Goal: Task Accomplishment & Management: Use online tool/utility

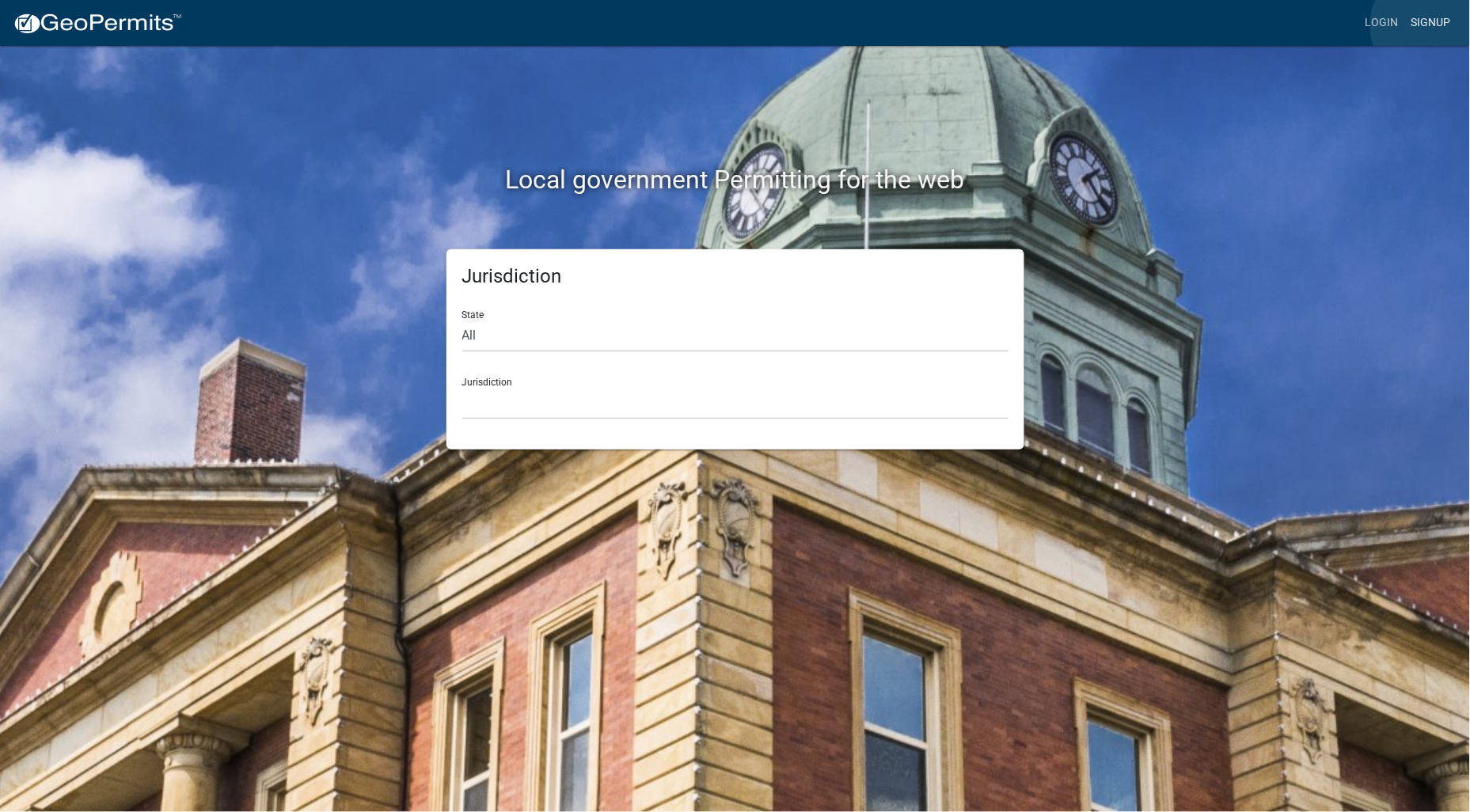
click at [1435, 24] on link "Signup" at bounding box center [1432, 22] width 52 height 30
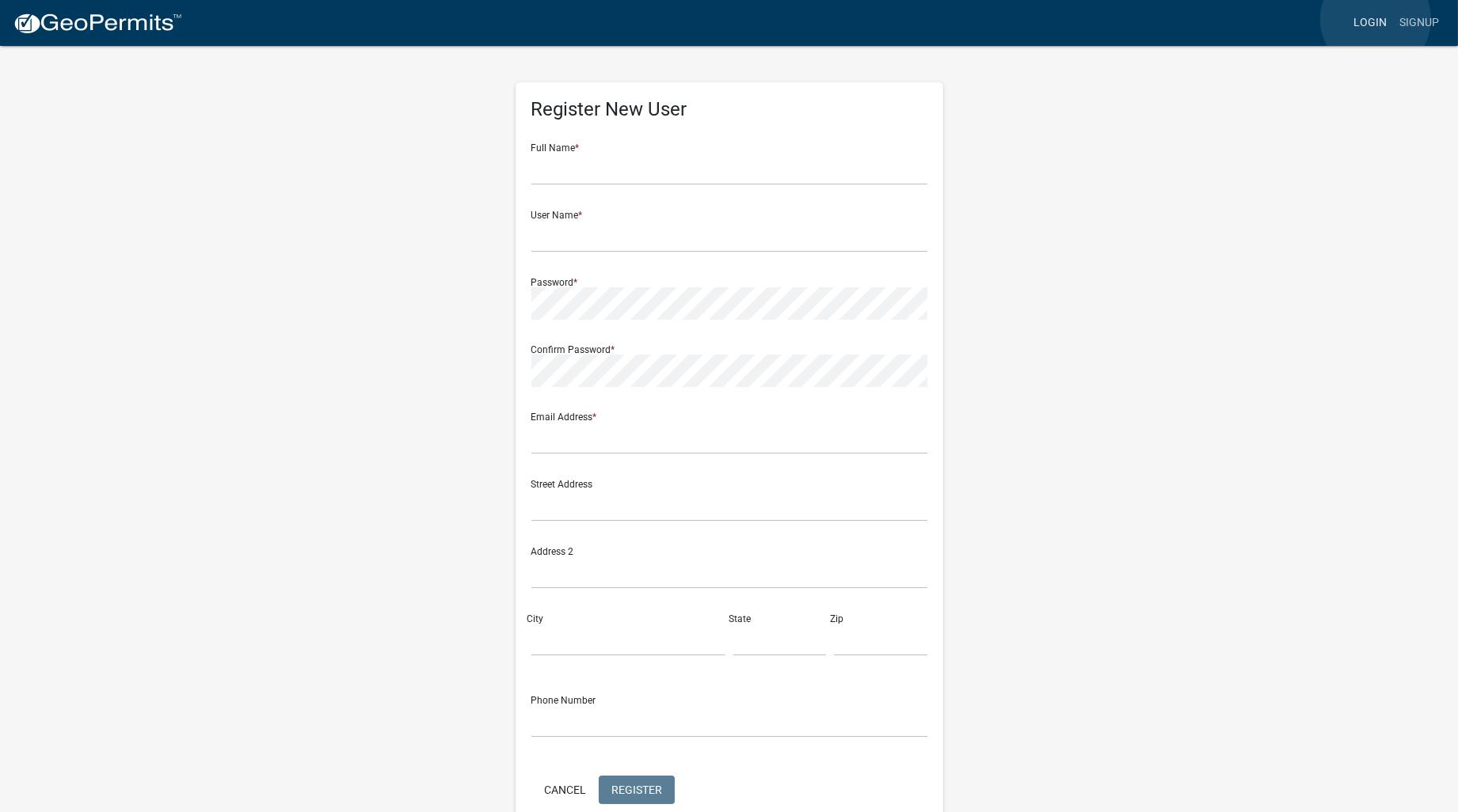
click at [1375, 19] on link "Login" at bounding box center [1369, 22] width 46 height 30
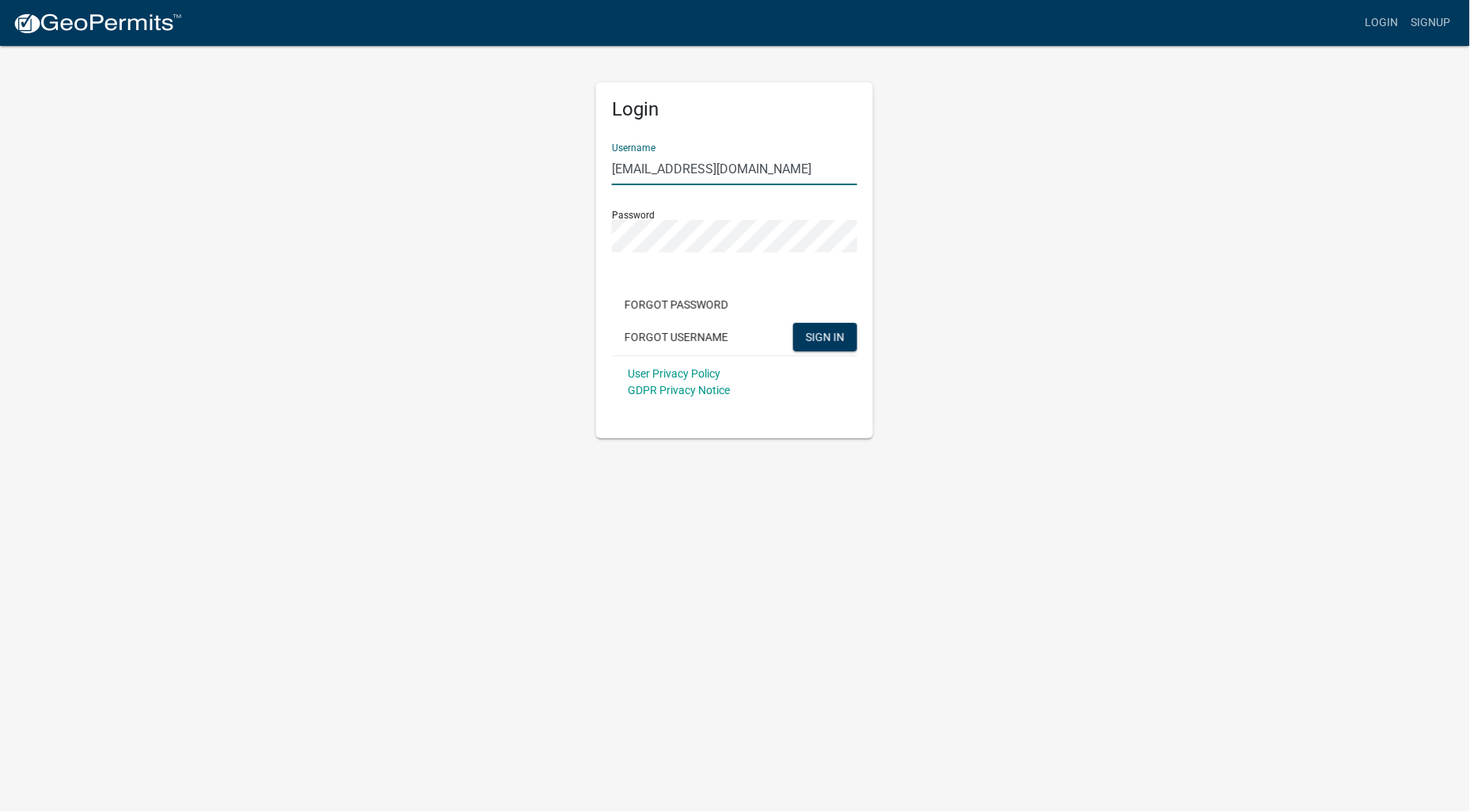
click at [793, 323] on button "SIGN IN" at bounding box center [825, 337] width 64 height 29
click at [721, 170] on input "[EMAIL_ADDRESS][DOMAIN_NAME]" at bounding box center [734, 169] width 245 height 33
click at [492, 256] on div "Login Username [EMAIL_ADDRESS][DOMAIN_NAME] Password Forgot Password Forgot Use…" at bounding box center [736, 241] width 903 height 394
click at [793, 323] on button "SIGN IN" at bounding box center [825, 337] width 64 height 29
drag, startPoint x: 663, startPoint y: 172, endPoint x: 1468, endPoint y: 145, distance: 805.5
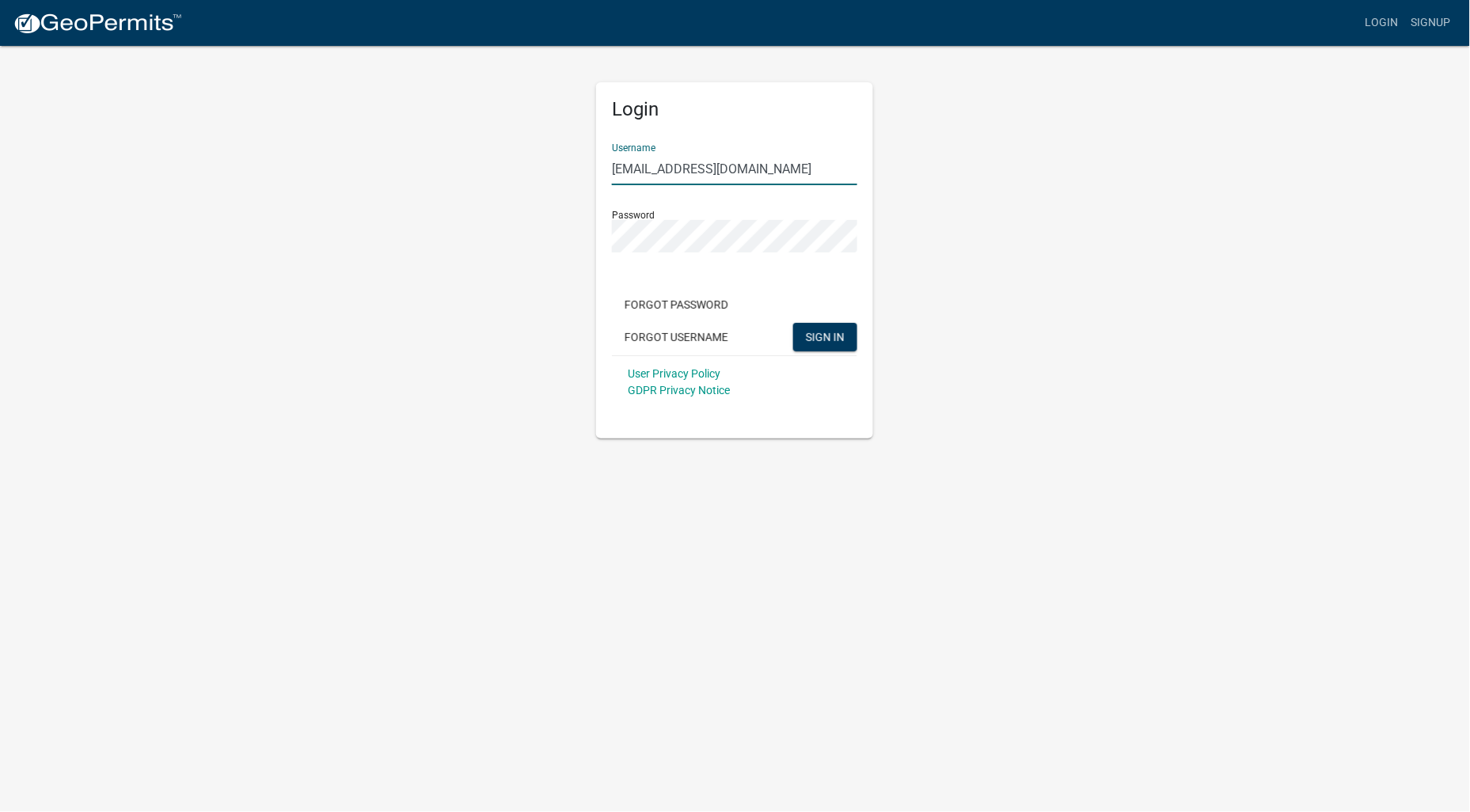
click at [1296, 141] on app-login-view "more_horiz Login Signup Login Username [EMAIL_ADDRESS][DOMAIN_NAME] Password Fo…" at bounding box center [735, 219] width 1470 height 438
type input "dswisher"
click at [793, 323] on button "SIGN IN" at bounding box center [825, 337] width 64 height 29
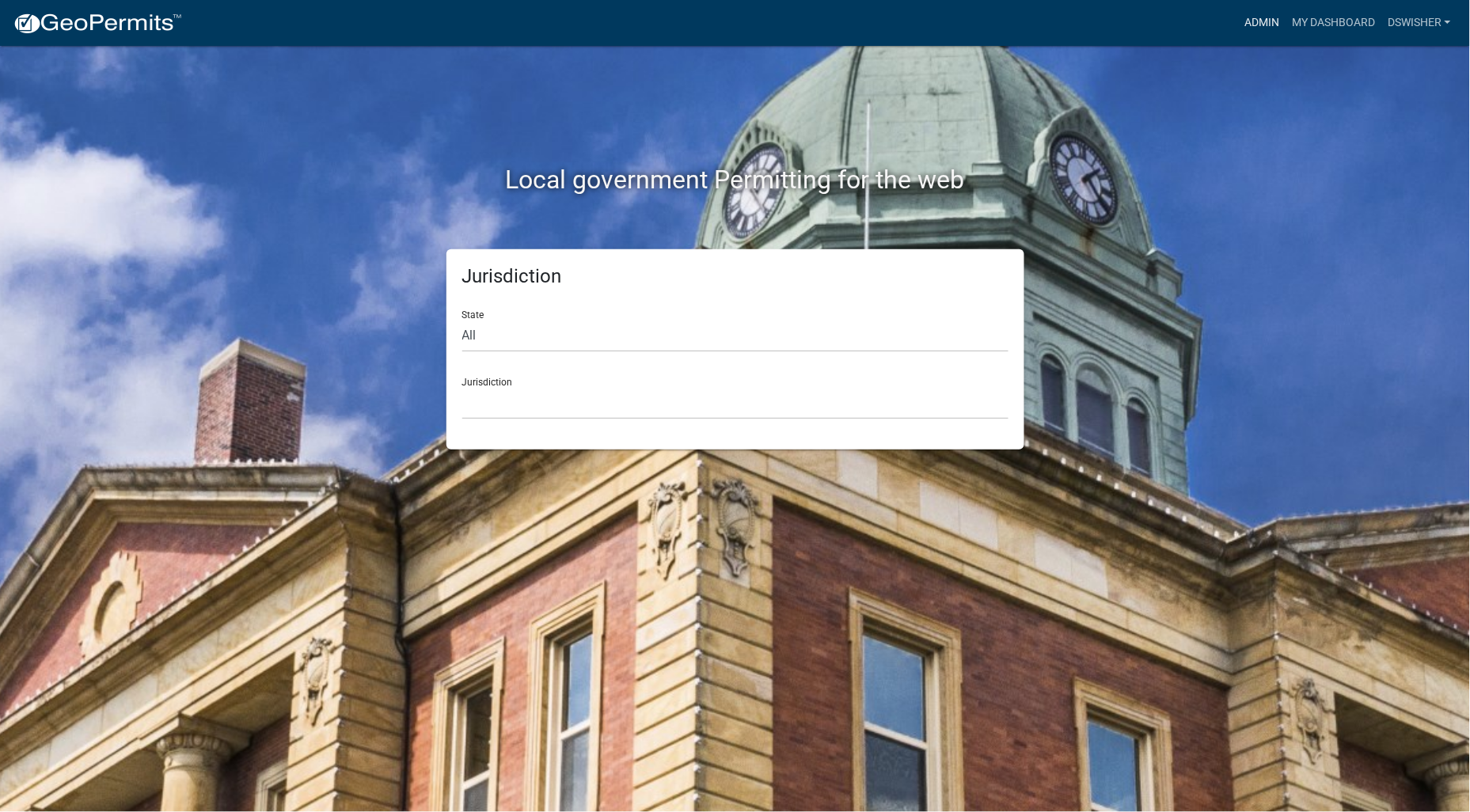
click at [1264, 19] on link "Admin" at bounding box center [1262, 22] width 48 height 30
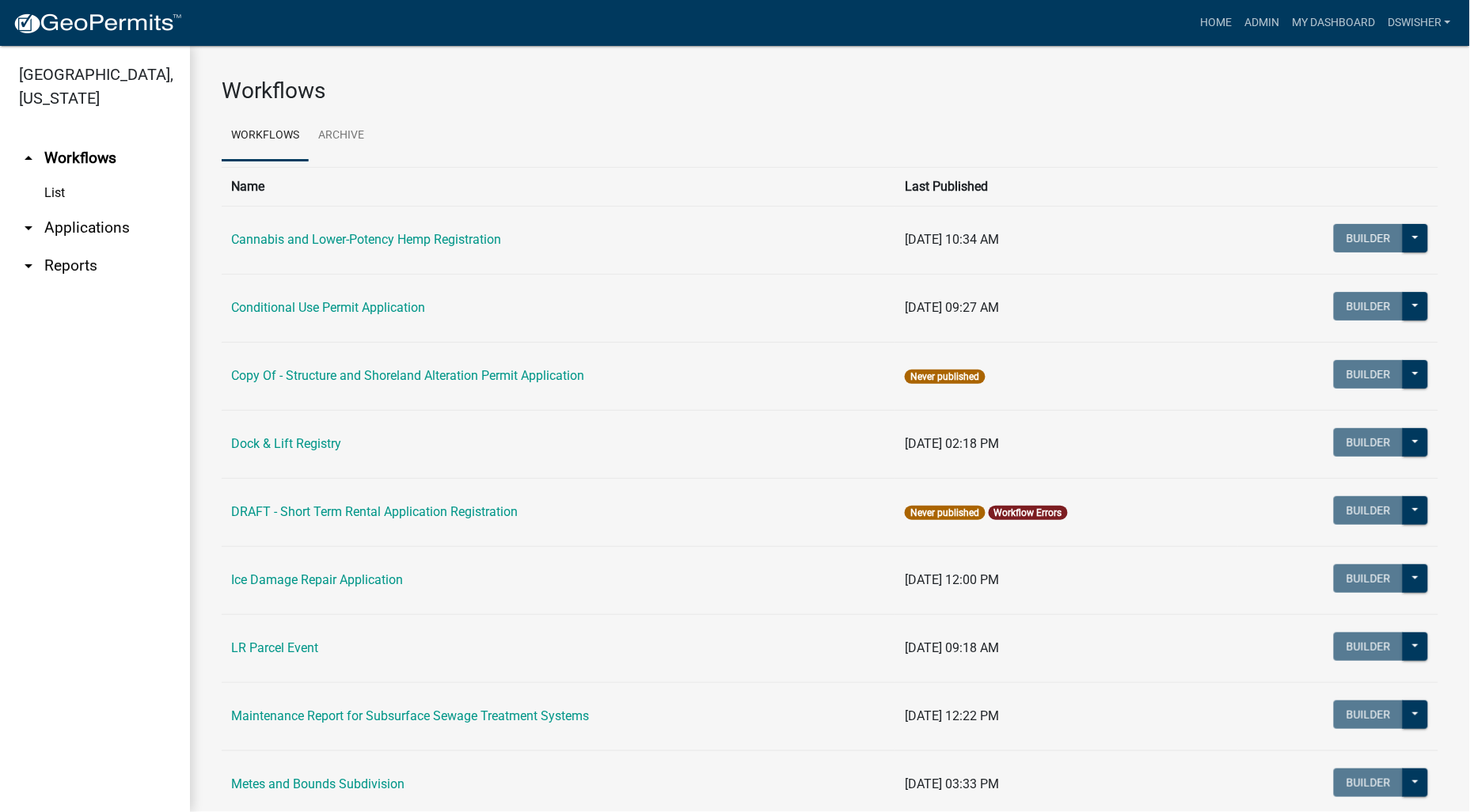
click at [70, 231] on link "arrow_drop_down Applications" at bounding box center [95, 227] width 190 height 38
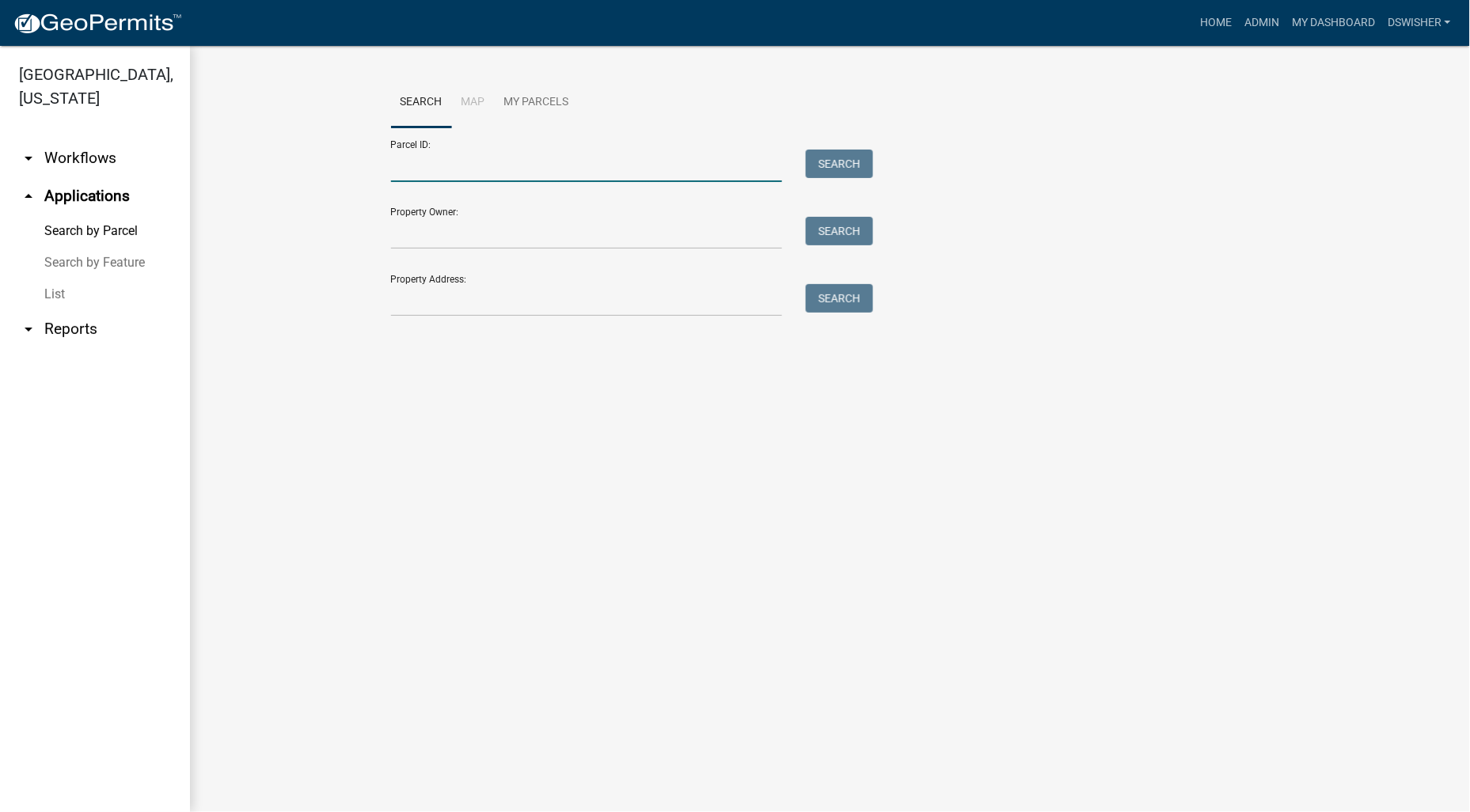
click at [472, 172] on input "Parcel ID:" at bounding box center [587, 165] width 392 height 33
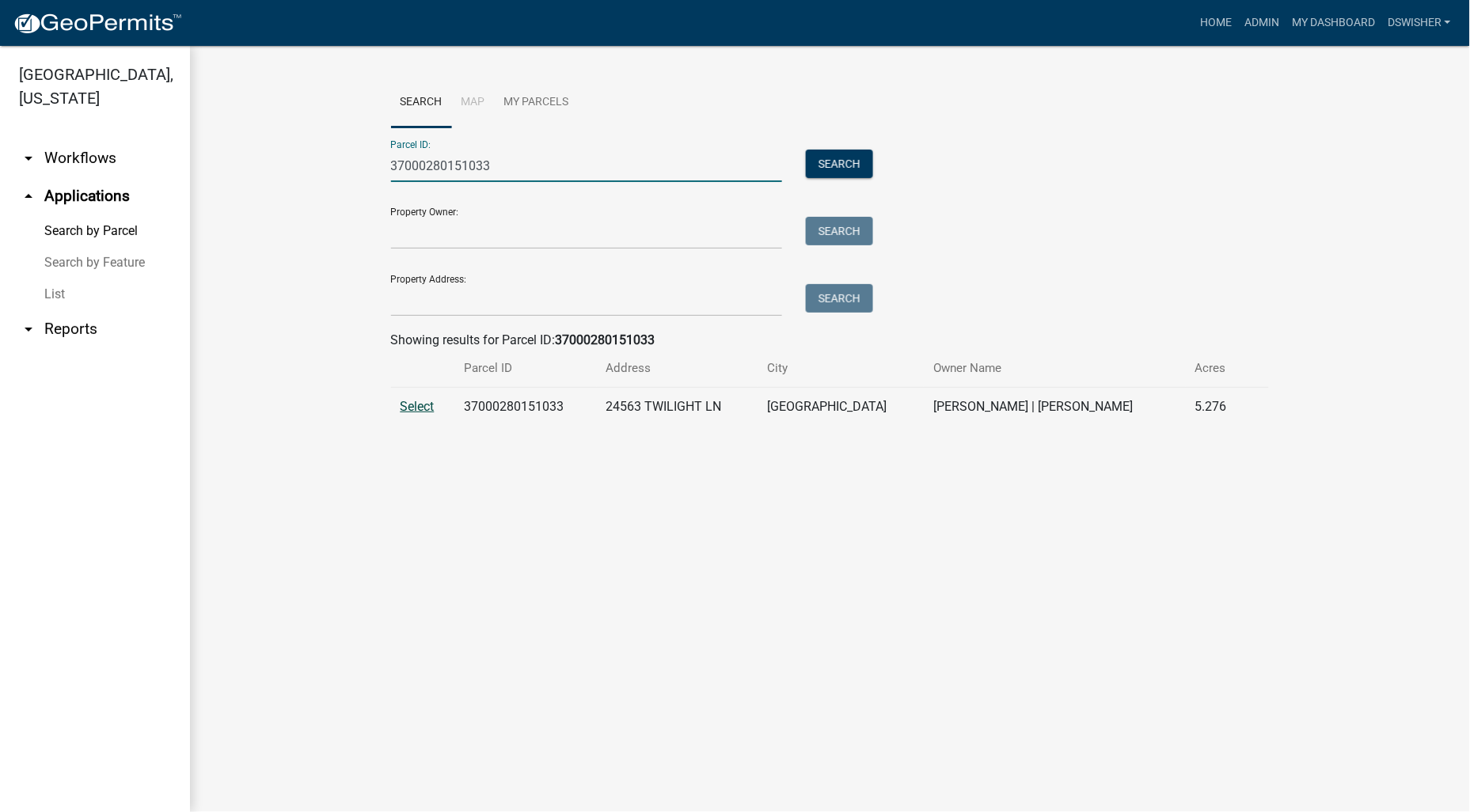
type input "37000280151033"
click at [412, 402] on span "Select" at bounding box center [417, 406] width 34 height 15
